Goal: Information Seeking & Learning: Learn about a topic

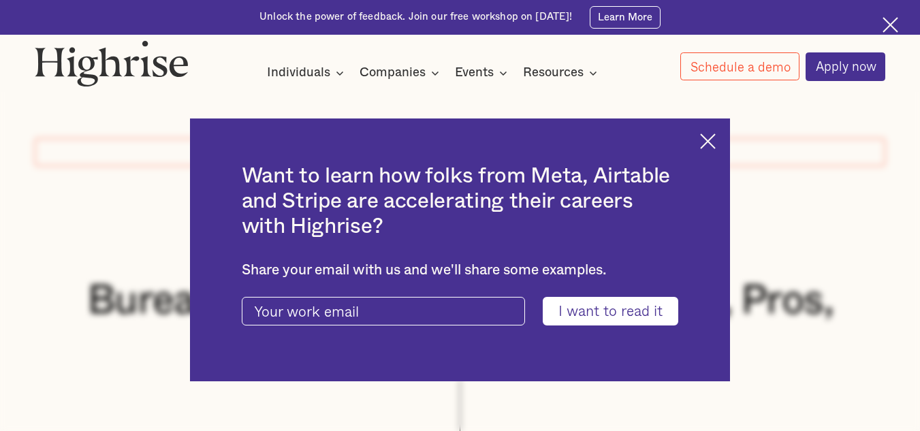
scroll to position [304, 0]
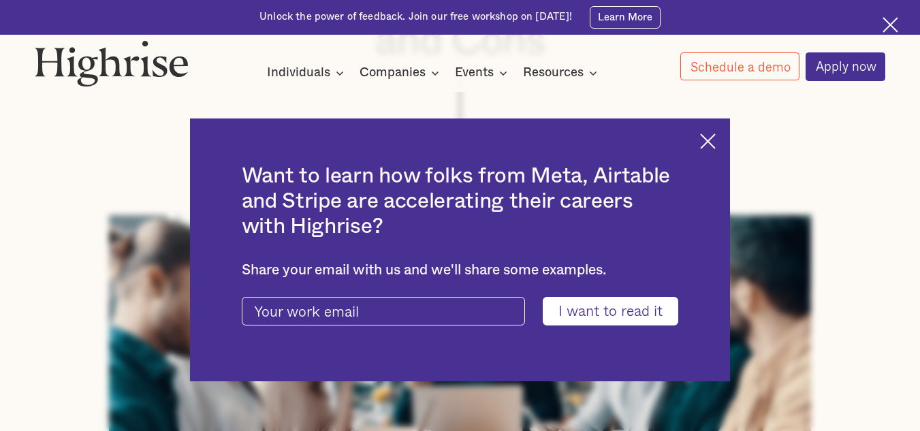
click at [711, 138] on img at bounding box center [708, 141] width 16 height 16
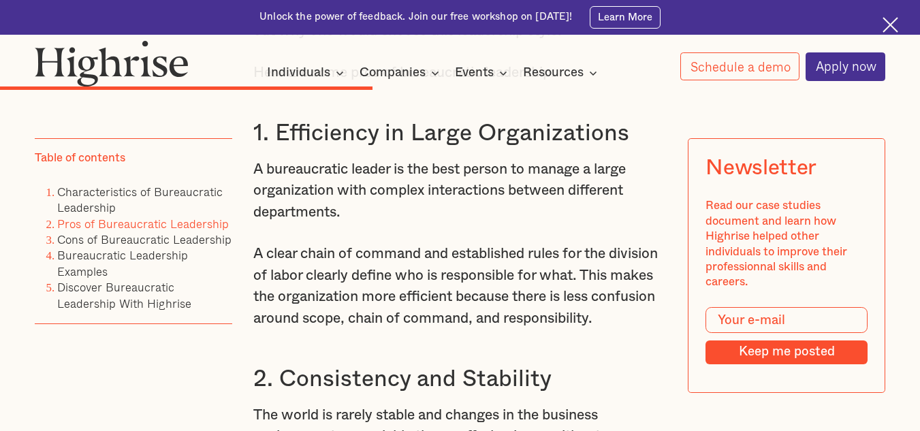
scroll to position [4705, 0]
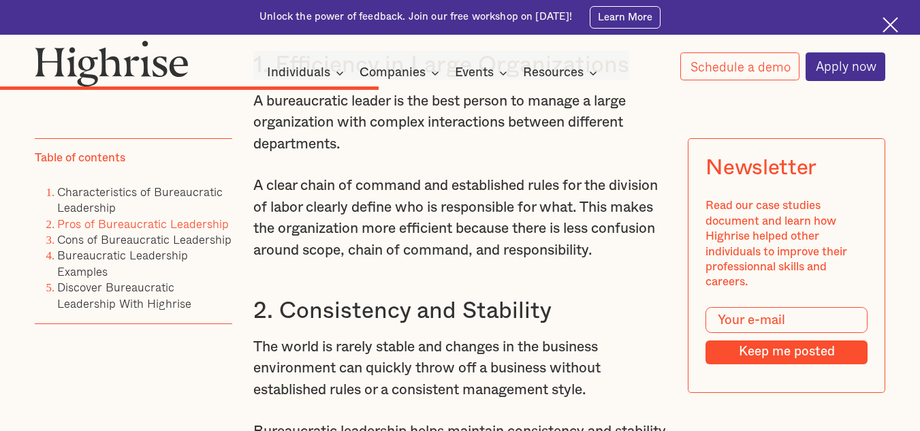
drag, startPoint x: 624, startPoint y: 125, endPoint x: 255, endPoint y: 111, distance: 368.6
copy h3 "1. Efficiency in Large Organizations"
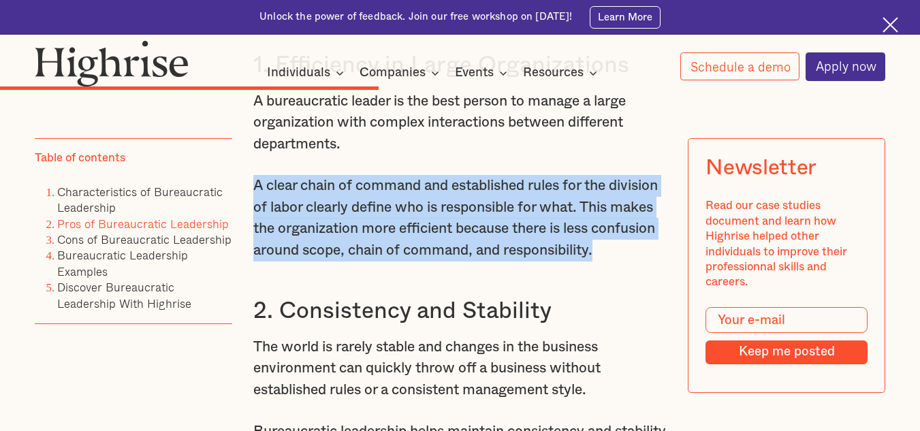
drag, startPoint x: 343, startPoint y: 338, endPoint x: 253, endPoint y: 252, distance: 125.2
click at [253, 252] on p "A clear chain of command and established rules for the division of labor clearl…" at bounding box center [459, 218] width 413 height 86
copy p "A clear chain of command and established rules for the division of labor clearl…"
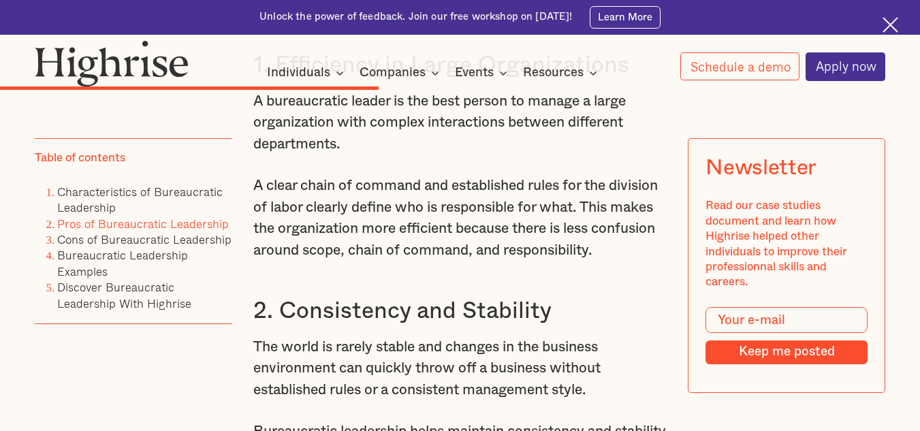
click at [456, 155] on p "A bureaucratic leader is the best person to manage a large organization with co…" at bounding box center [459, 123] width 413 height 65
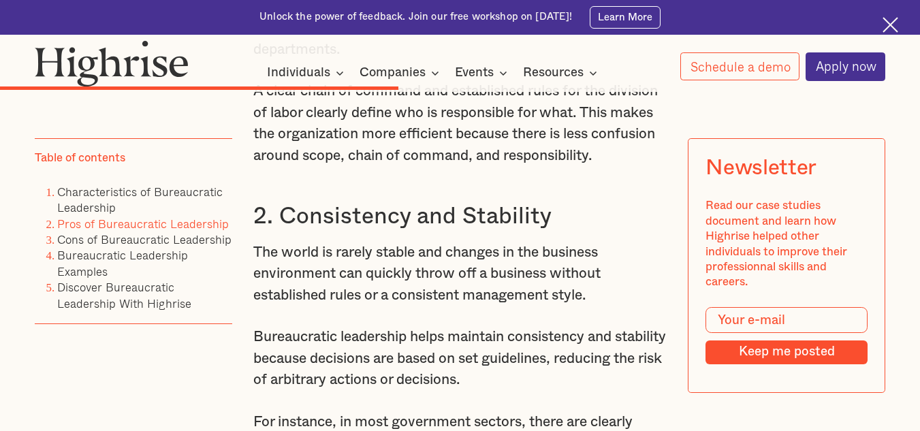
scroll to position [4910, 0]
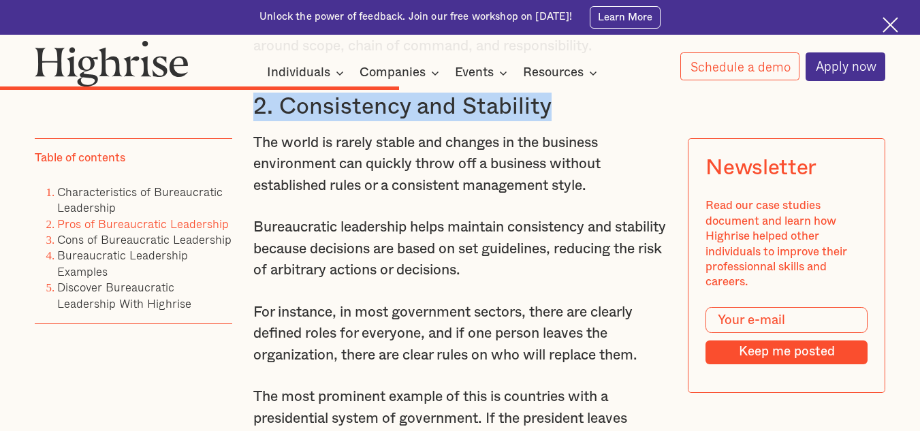
drag, startPoint x: 546, startPoint y: 190, endPoint x: 249, endPoint y: 160, distance: 298.4
copy h3 "2. Consistency and Stability"
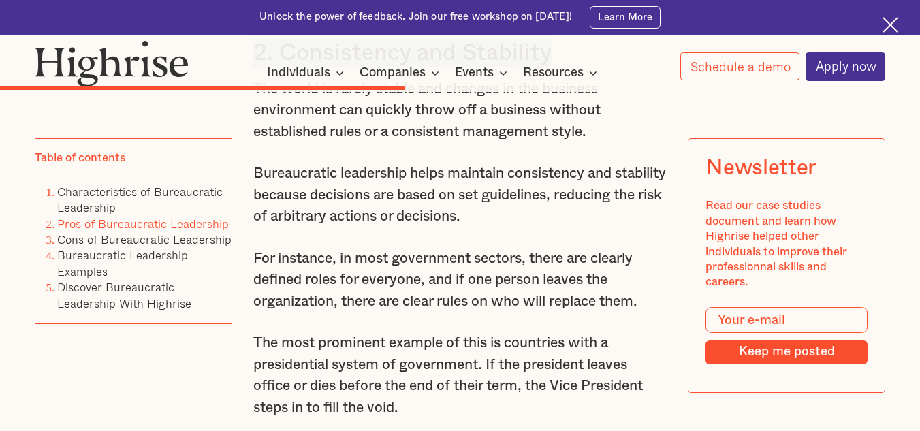
scroll to position [4978, 0]
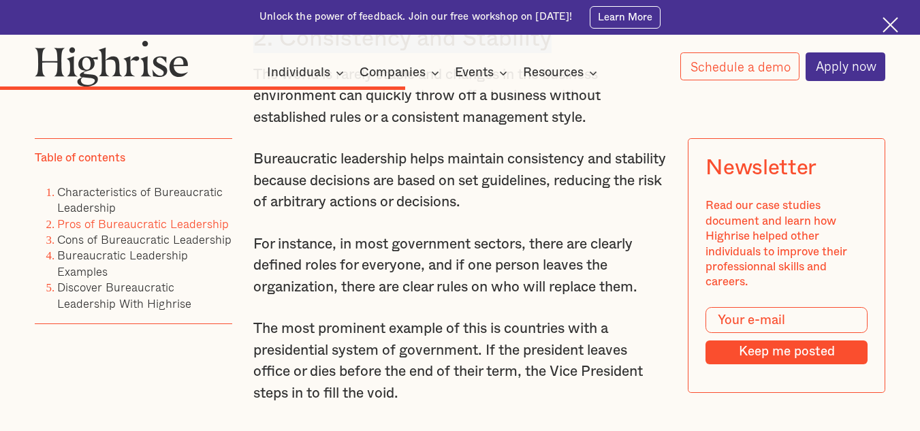
copy h3 "2. Consistency and Stability"
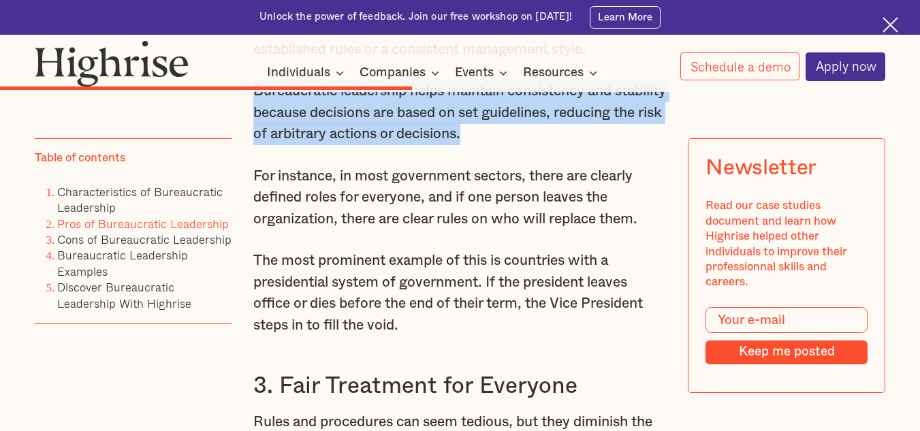
drag, startPoint x: 582, startPoint y: 223, endPoint x: 252, endPoint y: 167, distance: 335.0
click at [253, 145] on p "Bureaucratic leadership helps maintain consistency and stability because decisi…" at bounding box center [459, 112] width 413 height 65
copy p "Bureaucratic leadership helps maintain consistency and stability because decisi…"
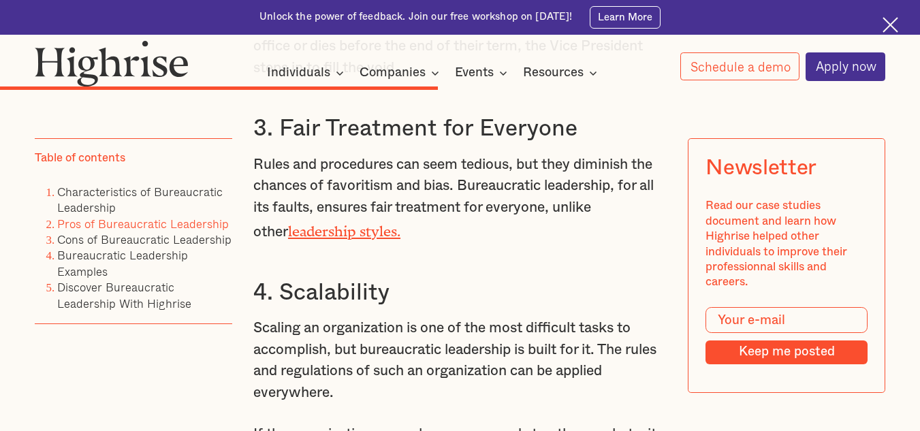
scroll to position [5318, 0]
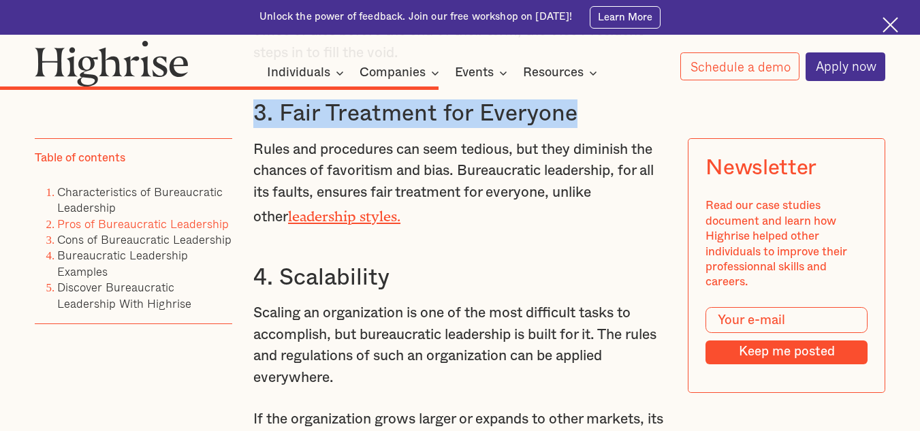
drag, startPoint x: 573, startPoint y: 204, endPoint x: 246, endPoint y: 210, distance: 326.2
click at [246, 210] on div "Bureaucracy is often the butt of many jokes about inefficiency and poor managem…" at bounding box center [460, 116] width 851 height 8947
copy h3 "3. Fair Treatment for Everyone"
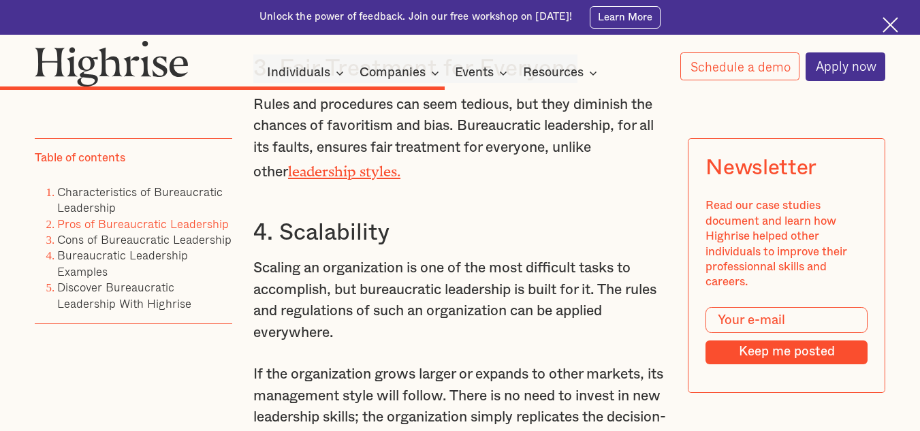
scroll to position [5386, 0]
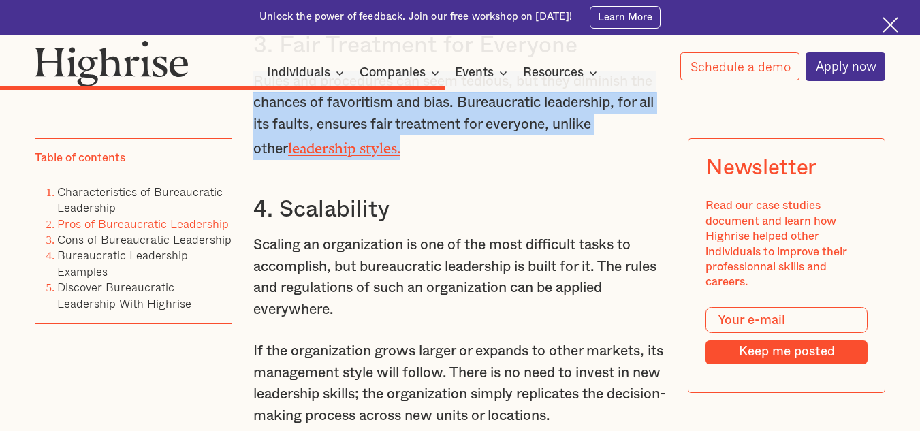
drag, startPoint x: 251, startPoint y: 167, endPoint x: 373, endPoint y: 236, distance: 139.9
click at [373, 160] on p "Rules and procedures can seem tedious, but they diminish the chances of favorit…" at bounding box center [459, 115] width 413 height 89
copy p "Rules and procedures can seem tedious, but they diminish the chances of favorit…"
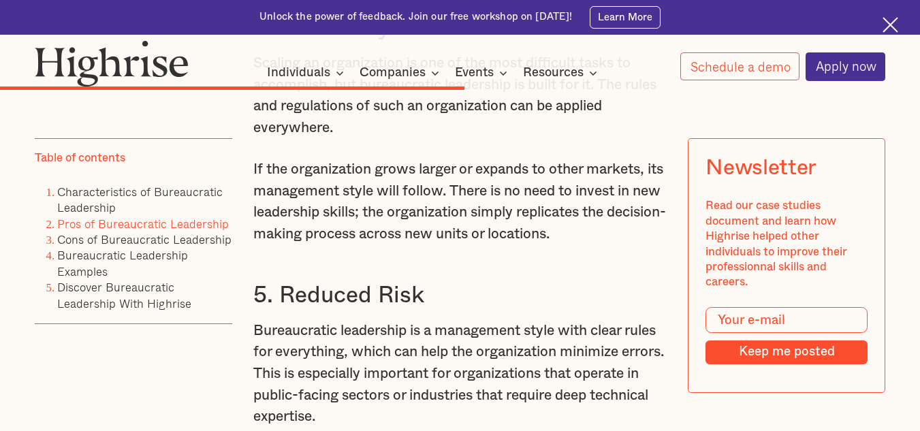
scroll to position [5590, 0]
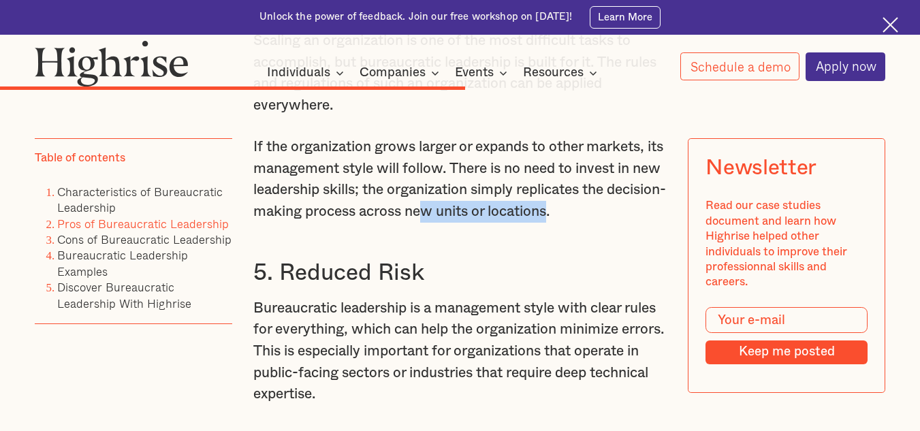
drag, startPoint x: 583, startPoint y: 313, endPoint x: 484, endPoint y: 294, distance: 101.1
click at [484, 223] on p "If the organization grows larger or expands to other markets, its management st…" at bounding box center [459, 179] width 413 height 86
drag, startPoint x: 573, startPoint y: 207, endPoint x: 575, endPoint y: 214, distance: 8.0
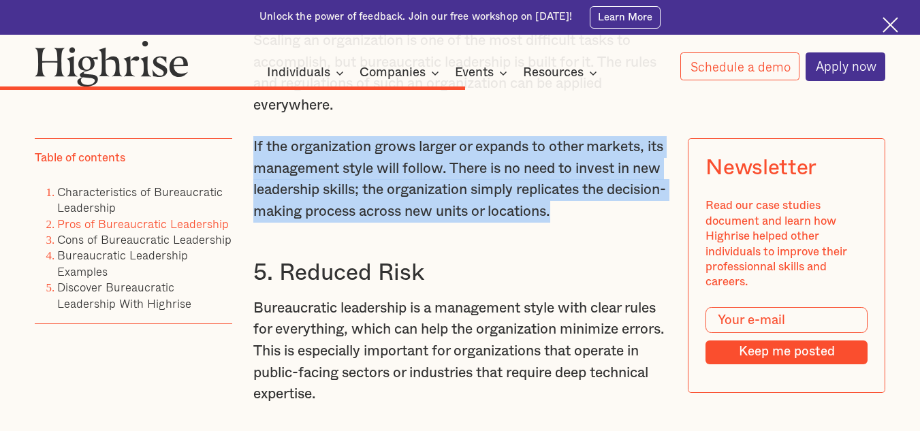
drag, startPoint x: 620, startPoint y: 302, endPoint x: 246, endPoint y: 237, distance: 379.3
copy p "If the organization grows larger or expands to other markets, its management st…"
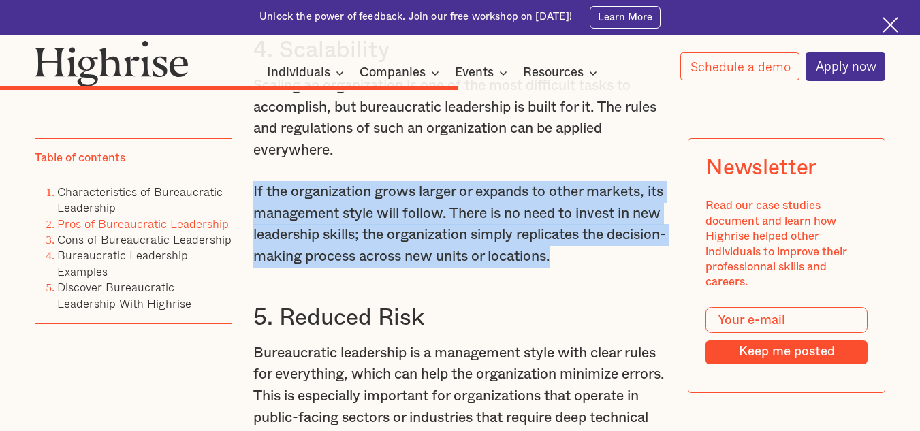
scroll to position [5522, 0]
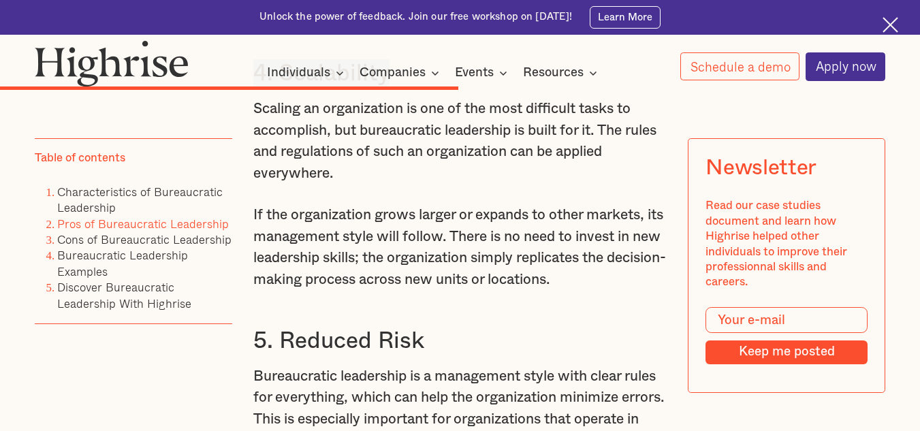
drag, startPoint x: 385, startPoint y: 163, endPoint x: 251, endPoint y: 164, distance: 133.5
click at [253, 88] on h3 "4. Scalability" at bounding box center [459, 73] width 413 height 29
copy h3 "4. Scalability"
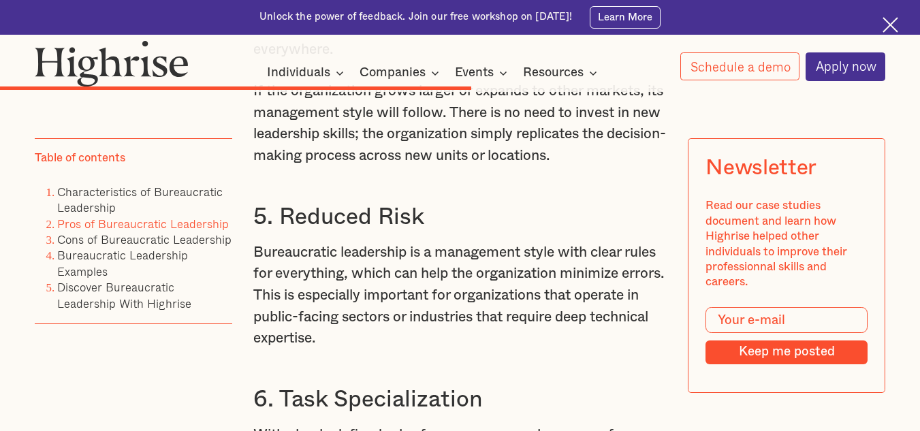
scroll to position [5659, 0]
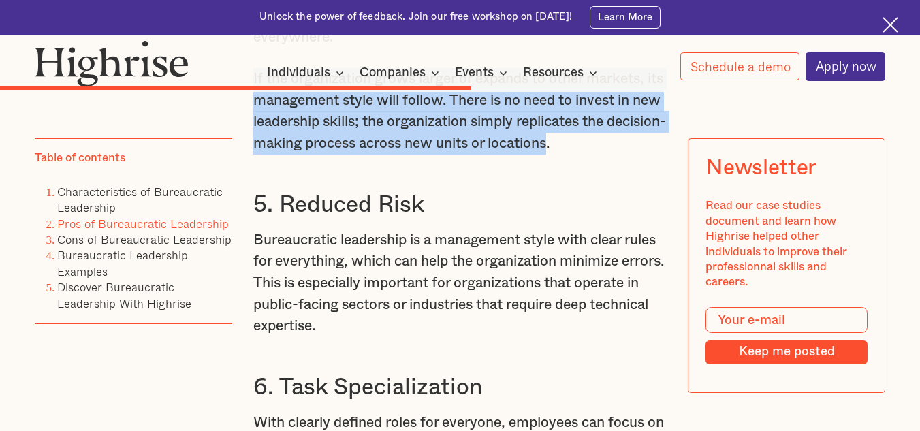
drag, startPoint x: 615, startPoint y: 234, endPoint x: 241, endPoint y: 172, distance: 379.0
copy p "If the organization grows larger or expands to other markets, its management st…"
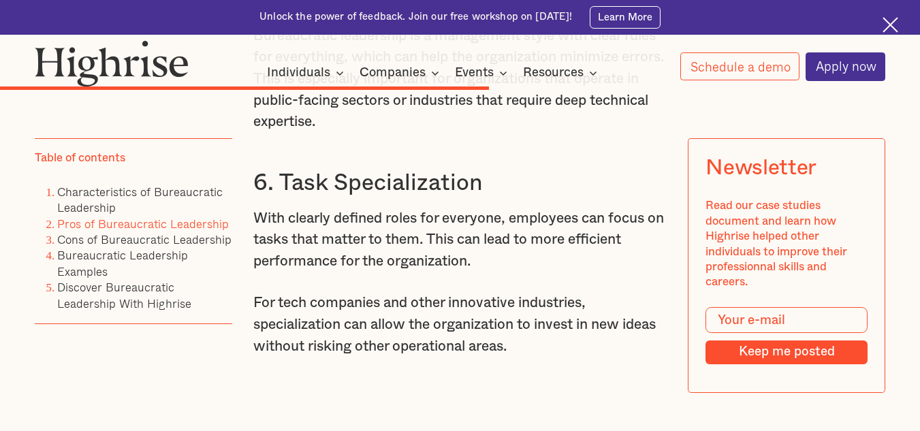
scroll to position [5795, 0]
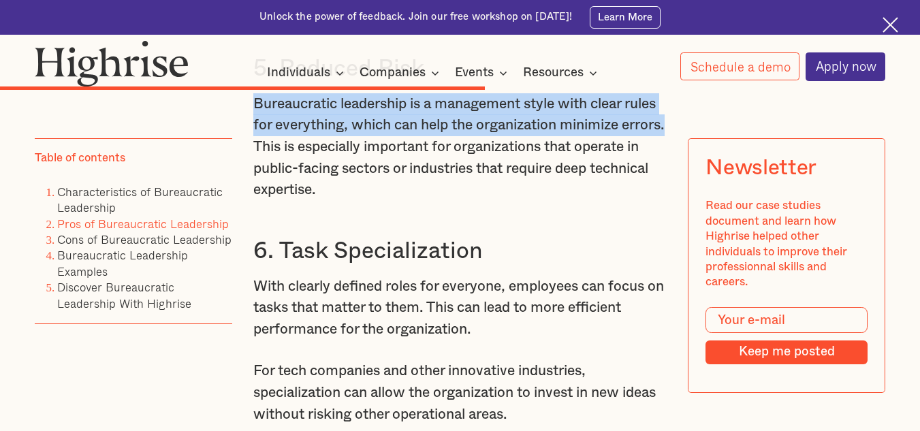
drag, startPoint x: 295, startPoint y: 240, endPoint x: 253, endPoint y: 201, distance: 57.8
click at [253, 201] on p "Bureaucratic leadership is a management style with clear rules for everything, …" at bounding box center [459, 147] width 413 height 108
click at [298, 201] on p "Bureaucratic leadership is a management style with clear rules for everything, …" at bounding box center [459, 147] width 413 height 108
drag, startPoint x: 293, startPoint y: 240, endPoint x: 245, endPoint y: 161, distance: 92.2
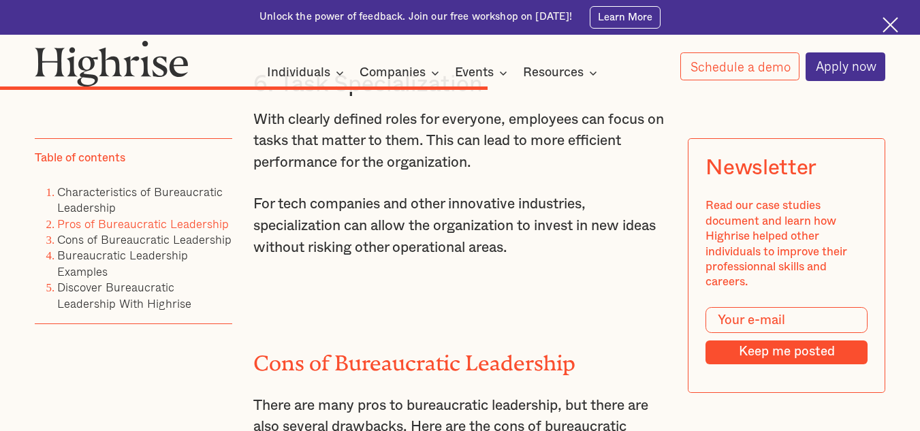
scroll to position [5999, 0]
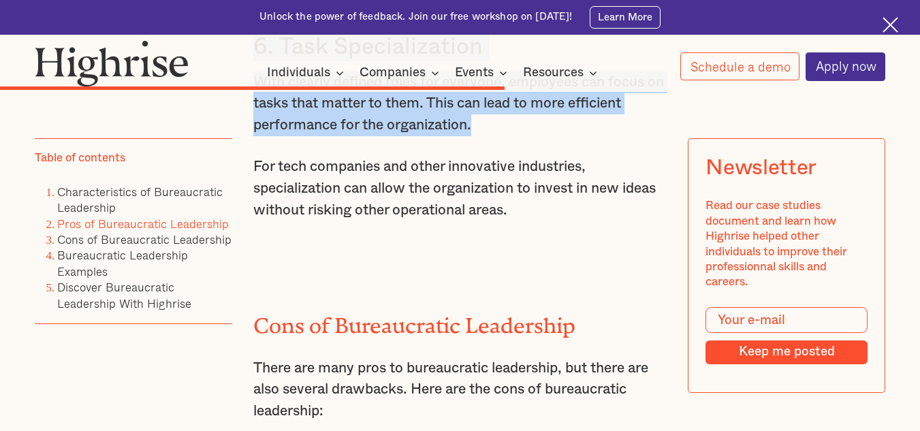
drag, startPoint x: 477, startPoint y: 225, endPoint x: 250, endPoint y: 146, distance: 240.1
